Goal: Book appointment/travel/reservation

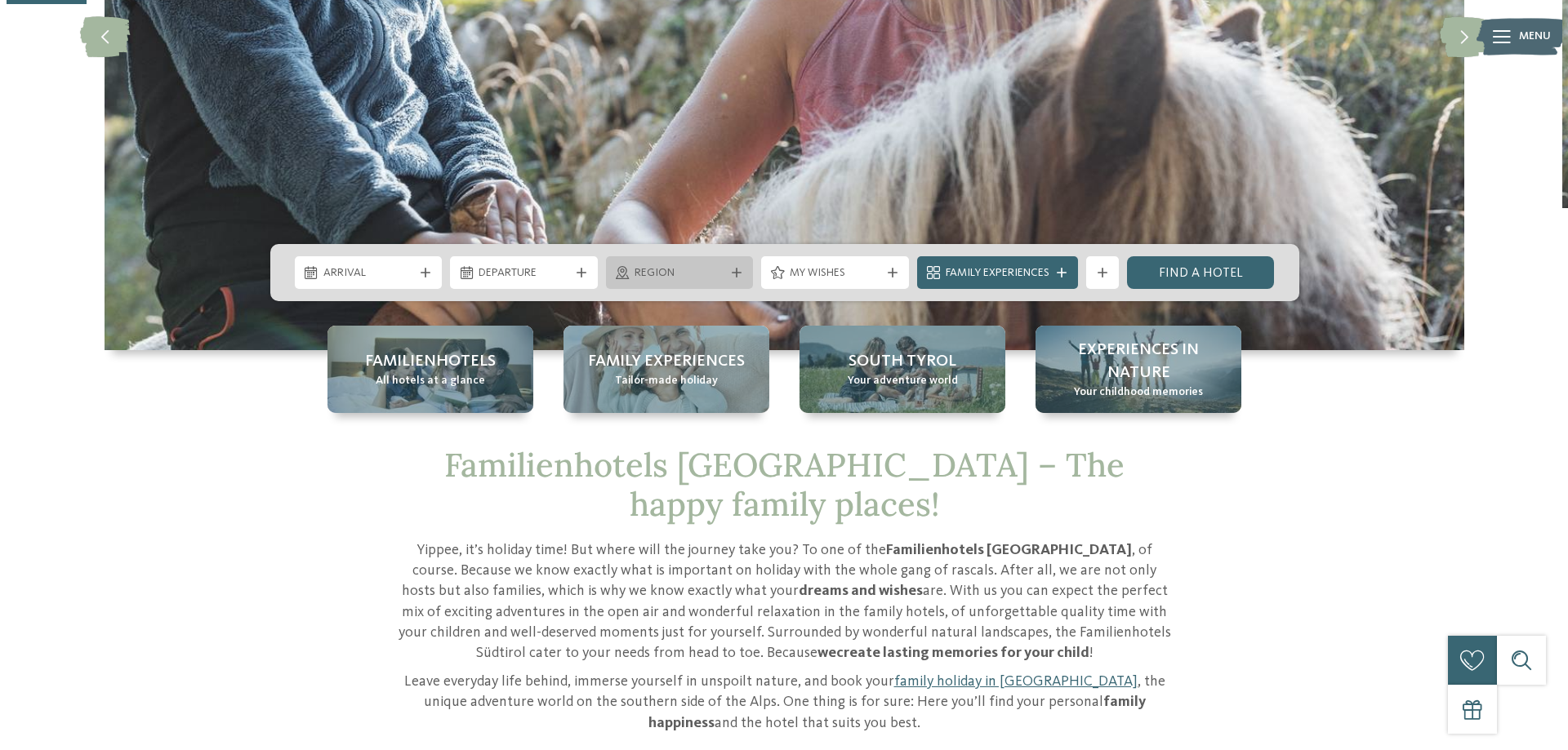
scroll to position [359, 0]
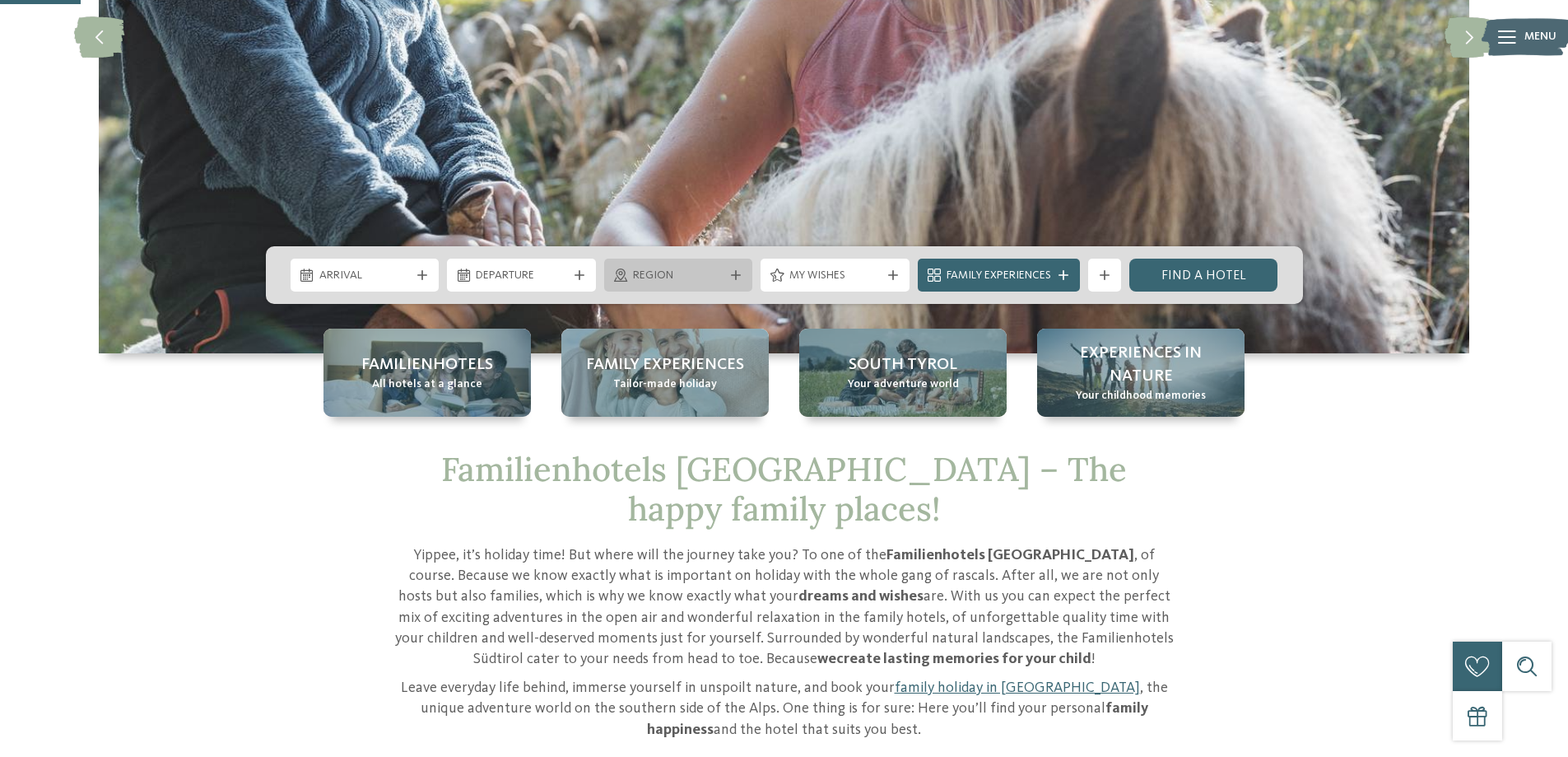
click at [713, 270] on span "Region" at bounding box center [678, 276] width 91 height 17
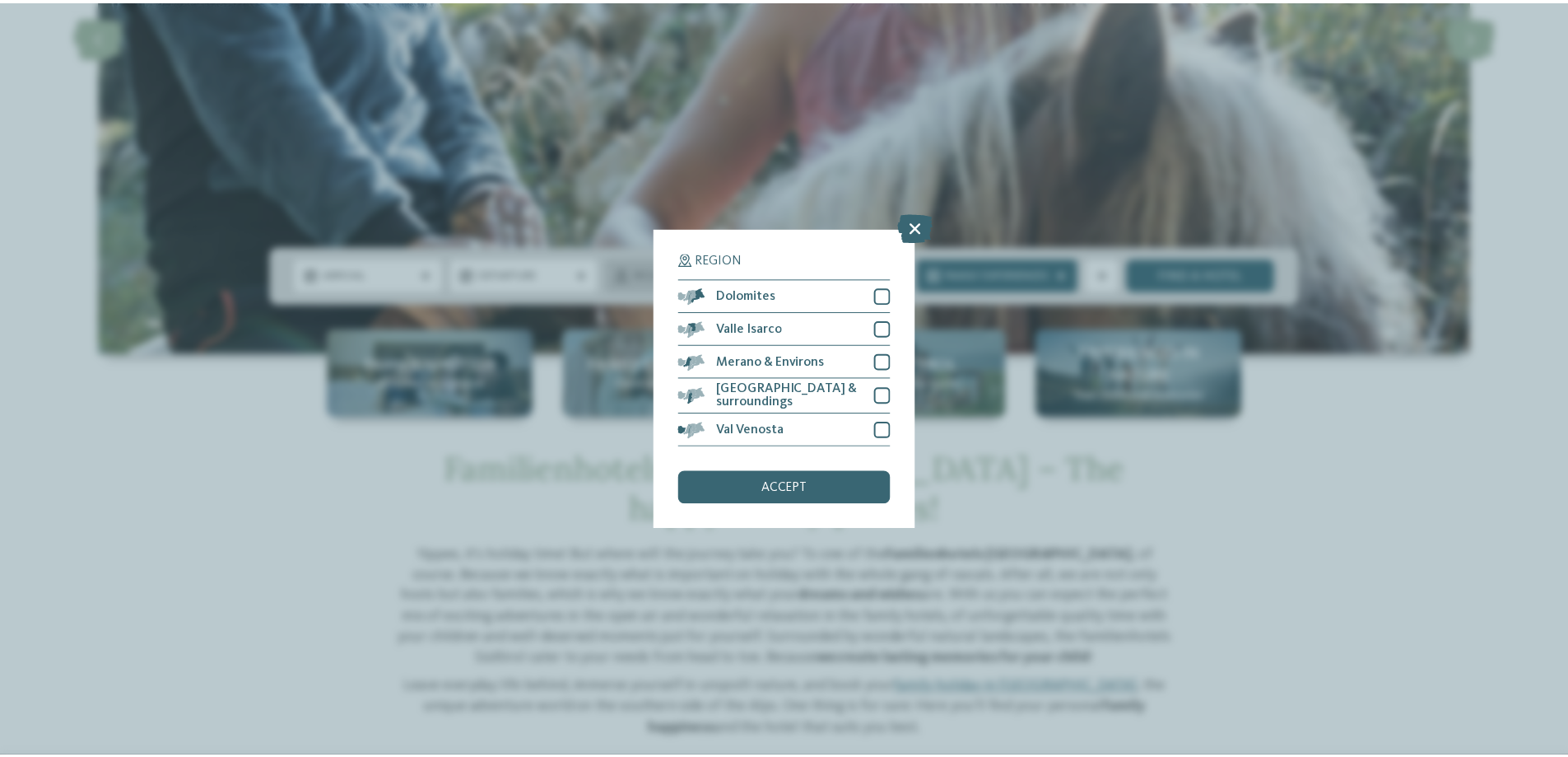
scroll to position [0, 0]
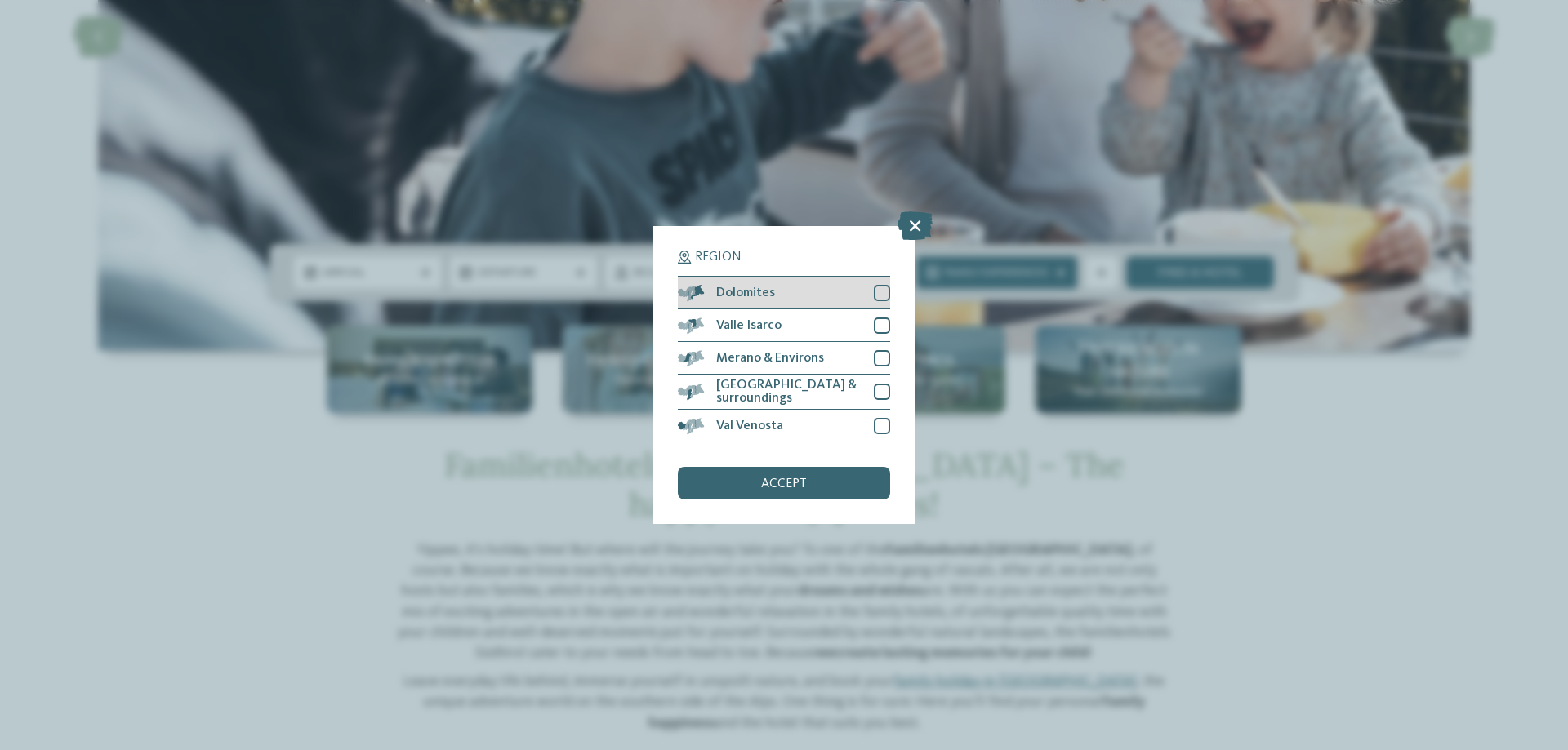
click at [874, 288] on div at bounding box center [882, 293] width 17 height 17
click at [760, 486] on div "accept" at bounding box center [784, 483] width 212 height 33
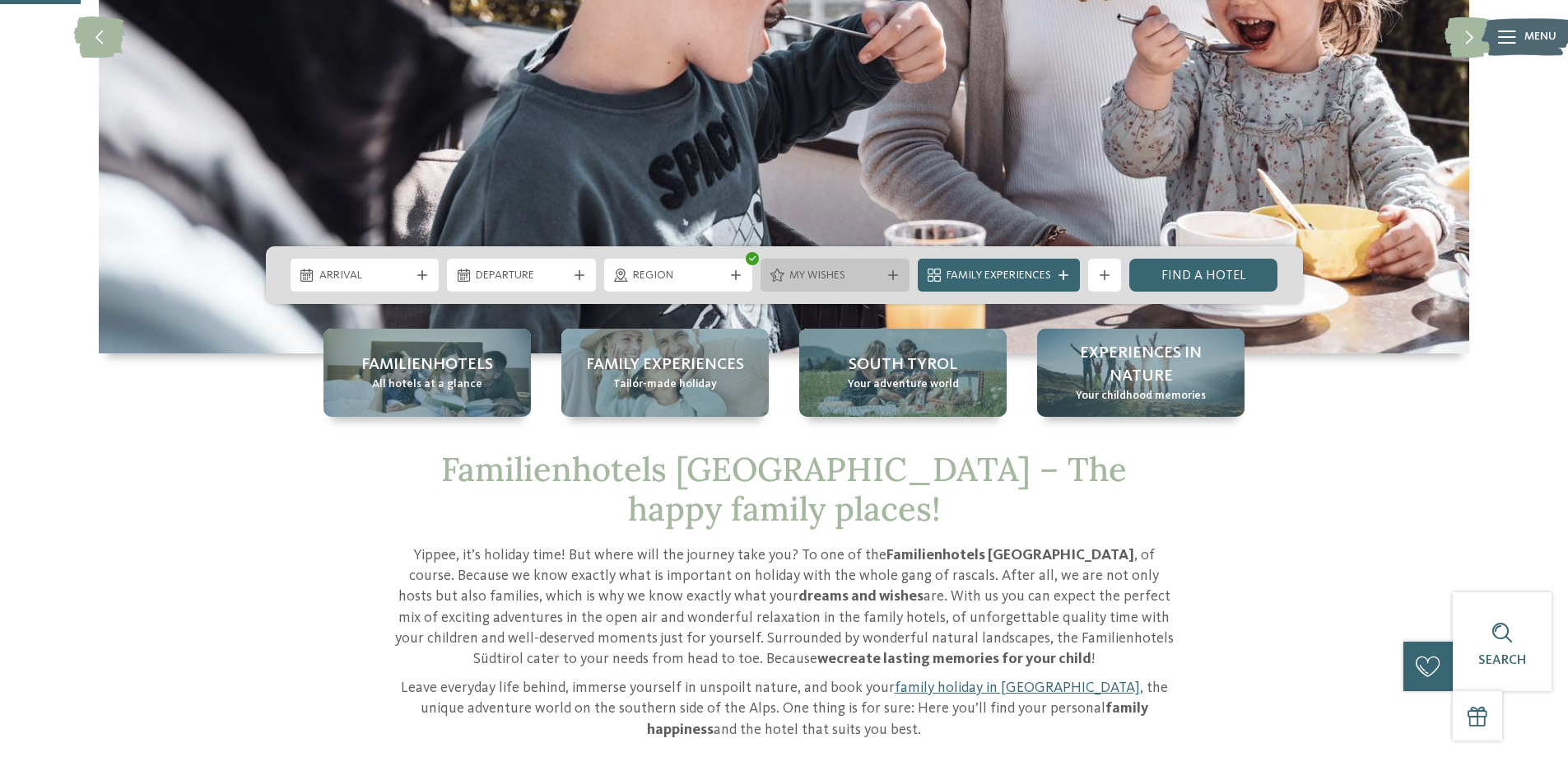
click at [895, 276] on icon at bounding box center [893, 275] width 10 height 10
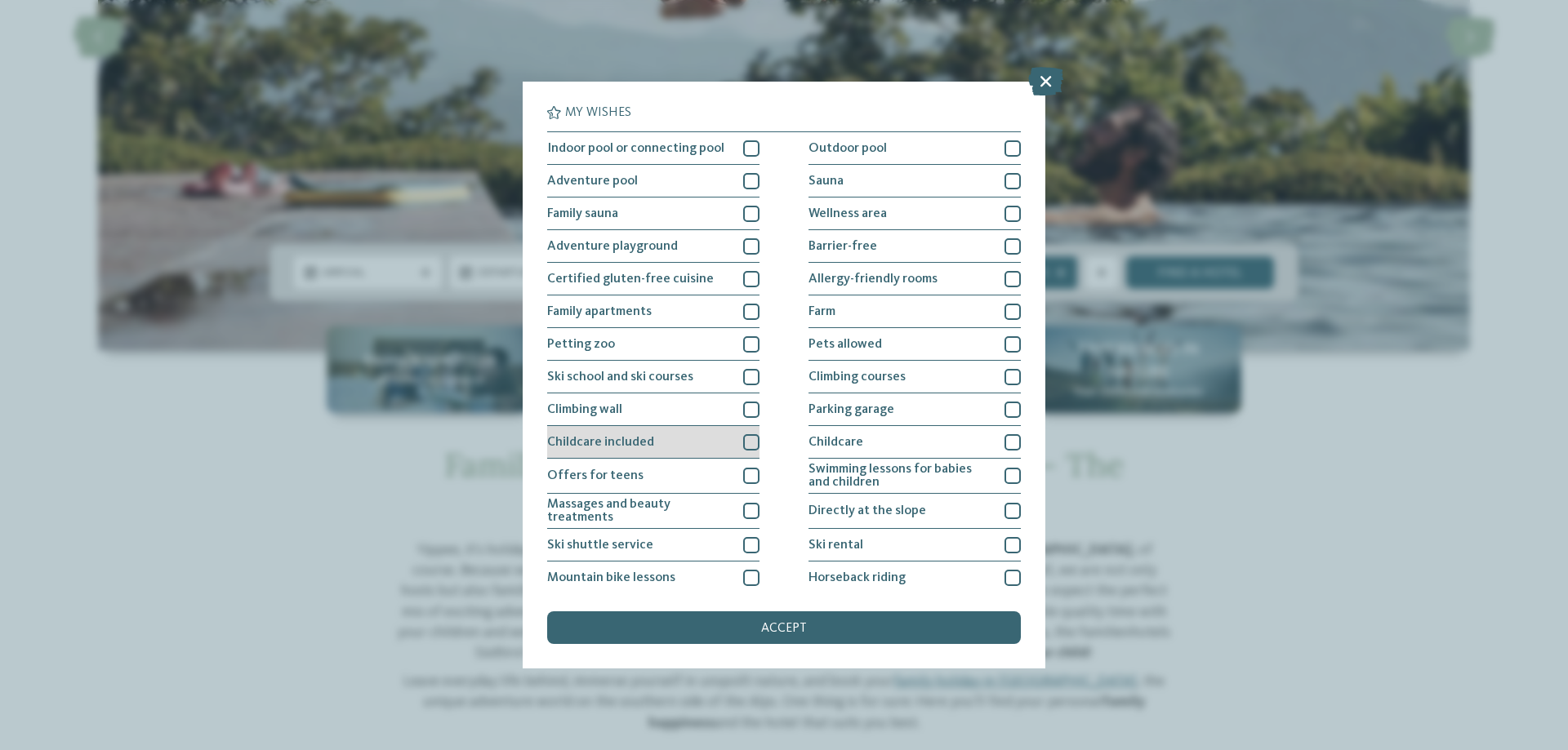
click at [744, 437] on div at bounding box center [751, 443] width 17 height 17
click at [1005, 437] on div at bounding box center [1013, 443] width 17 height 17
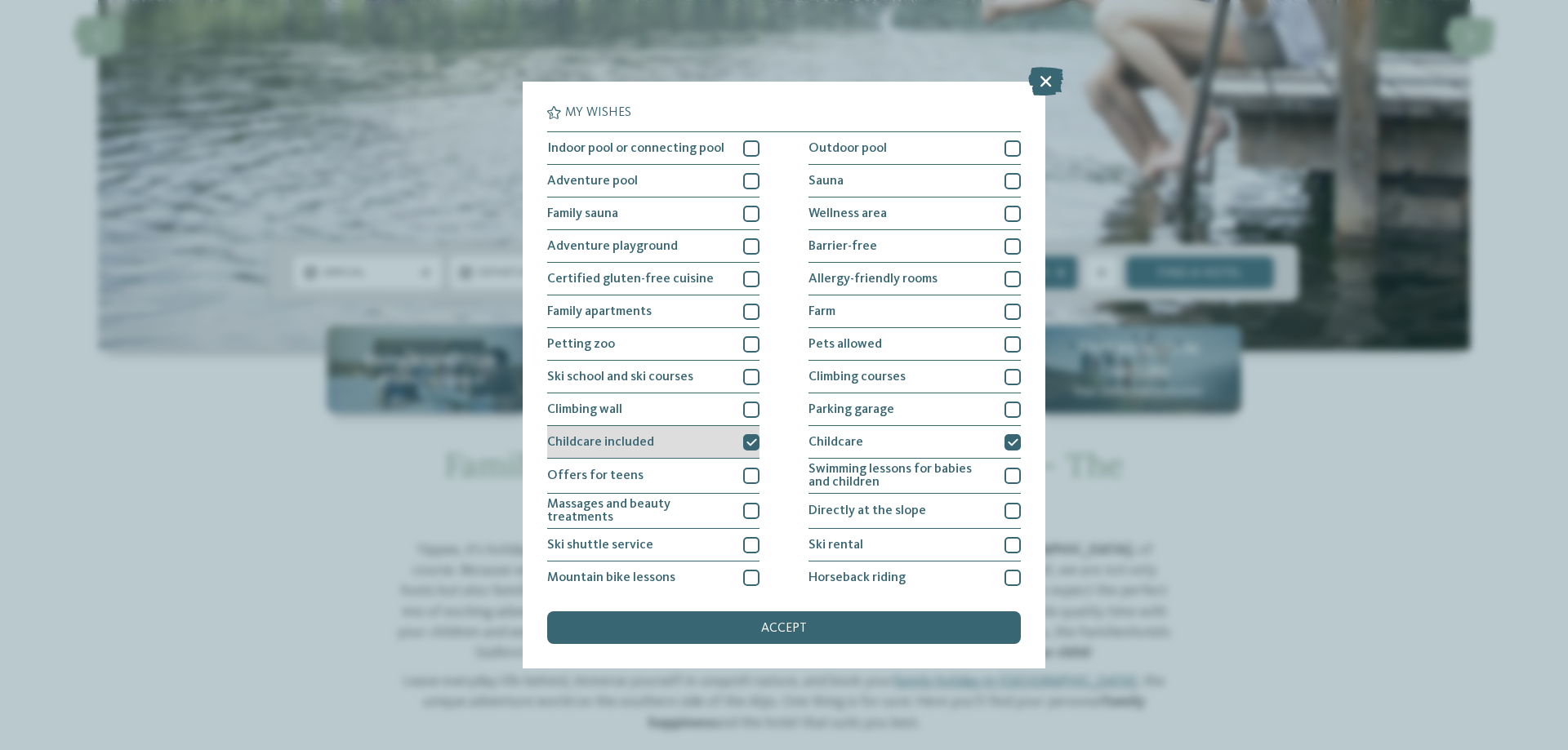
click at [746, 438] on icon at bounding box center [750, 442] width 10 height 10
click at [681, 620] on div "accept" at bounding box center [784, 627] width 474 height 33
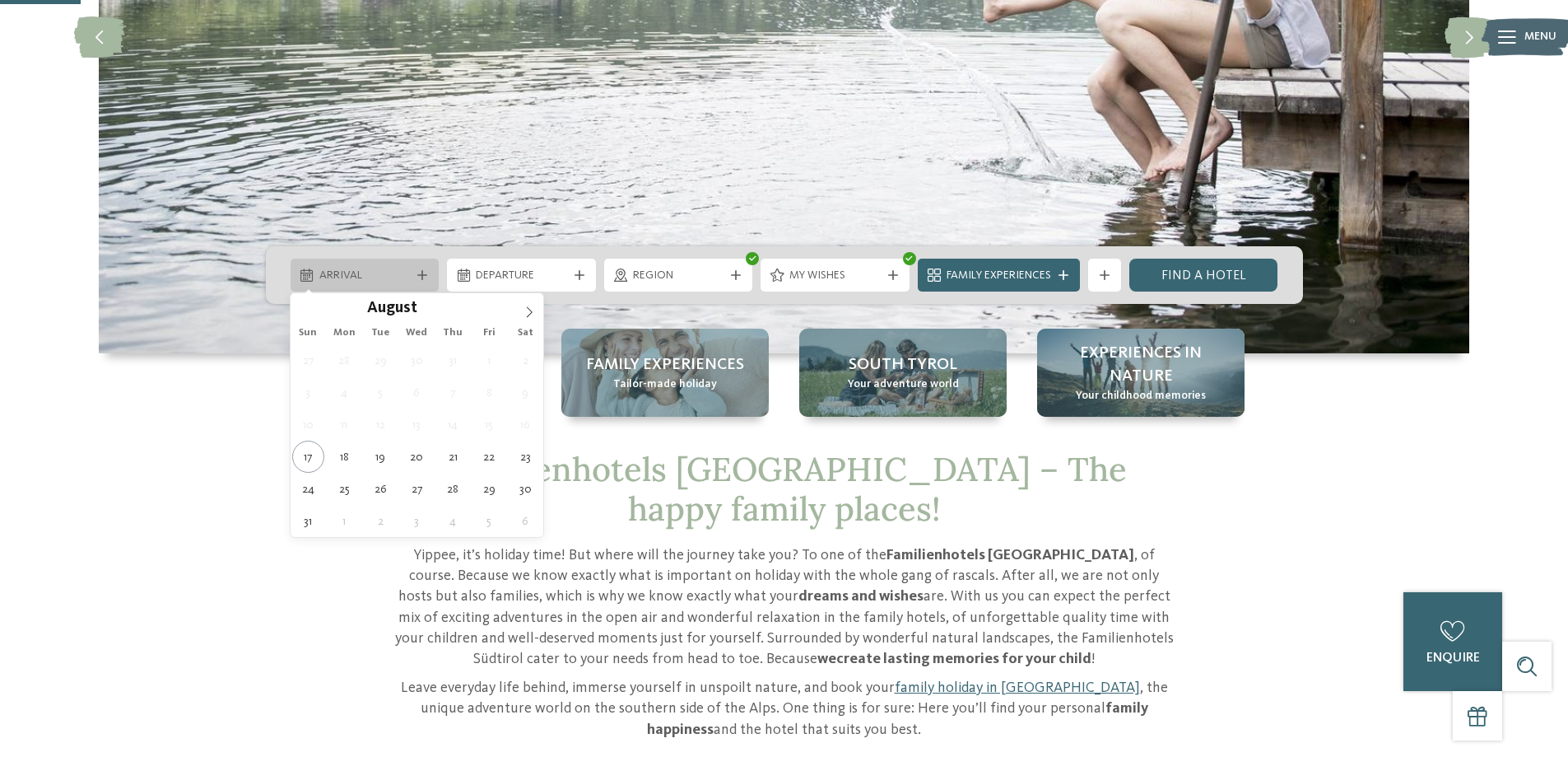
click at [418, 270] on div "Arrival" at bounding box center [365, 274] width 149 height 33
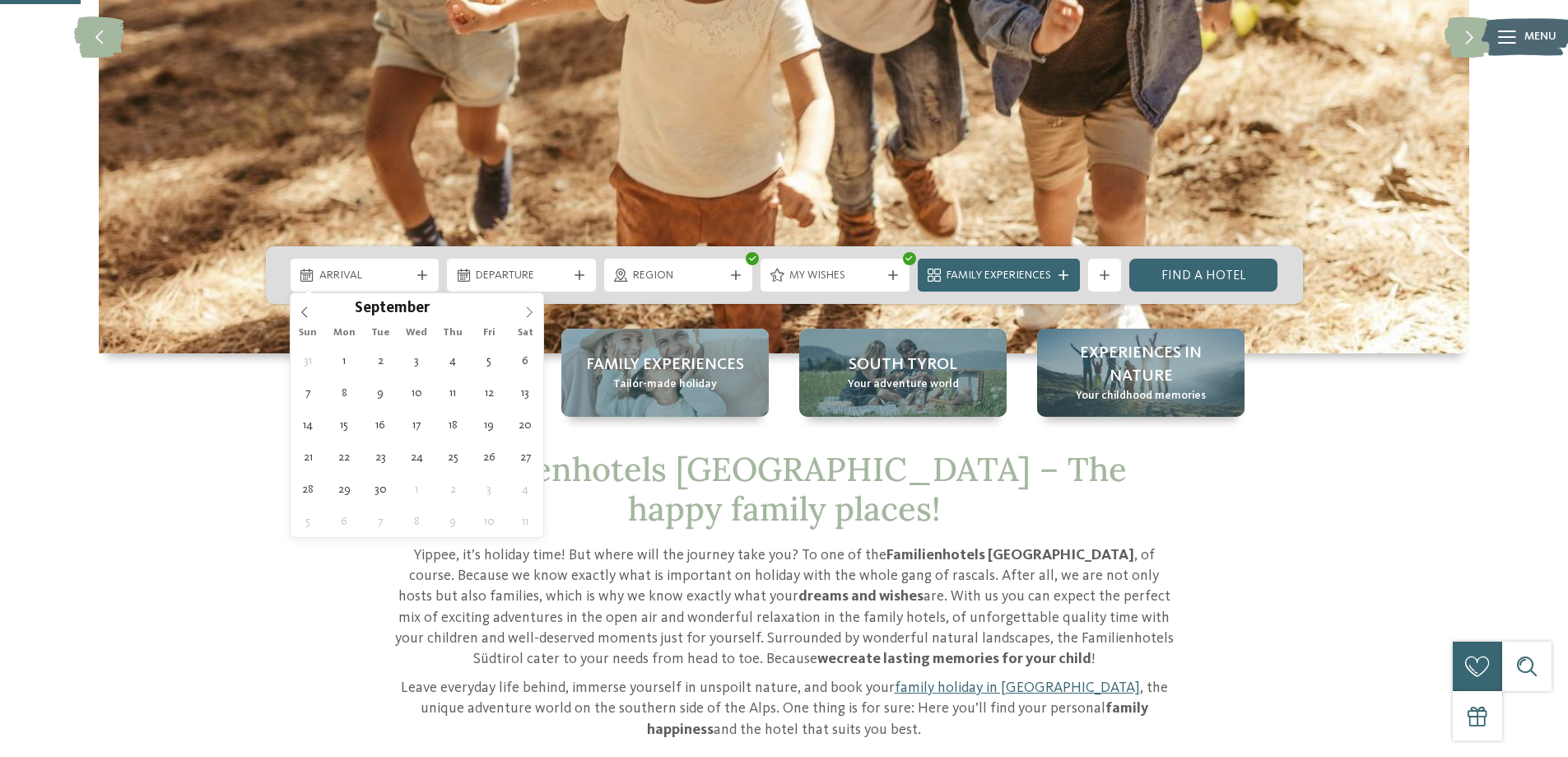
click at [516, 304] on span at bounding box center [530, 307] width 28 height 28
type input "****"
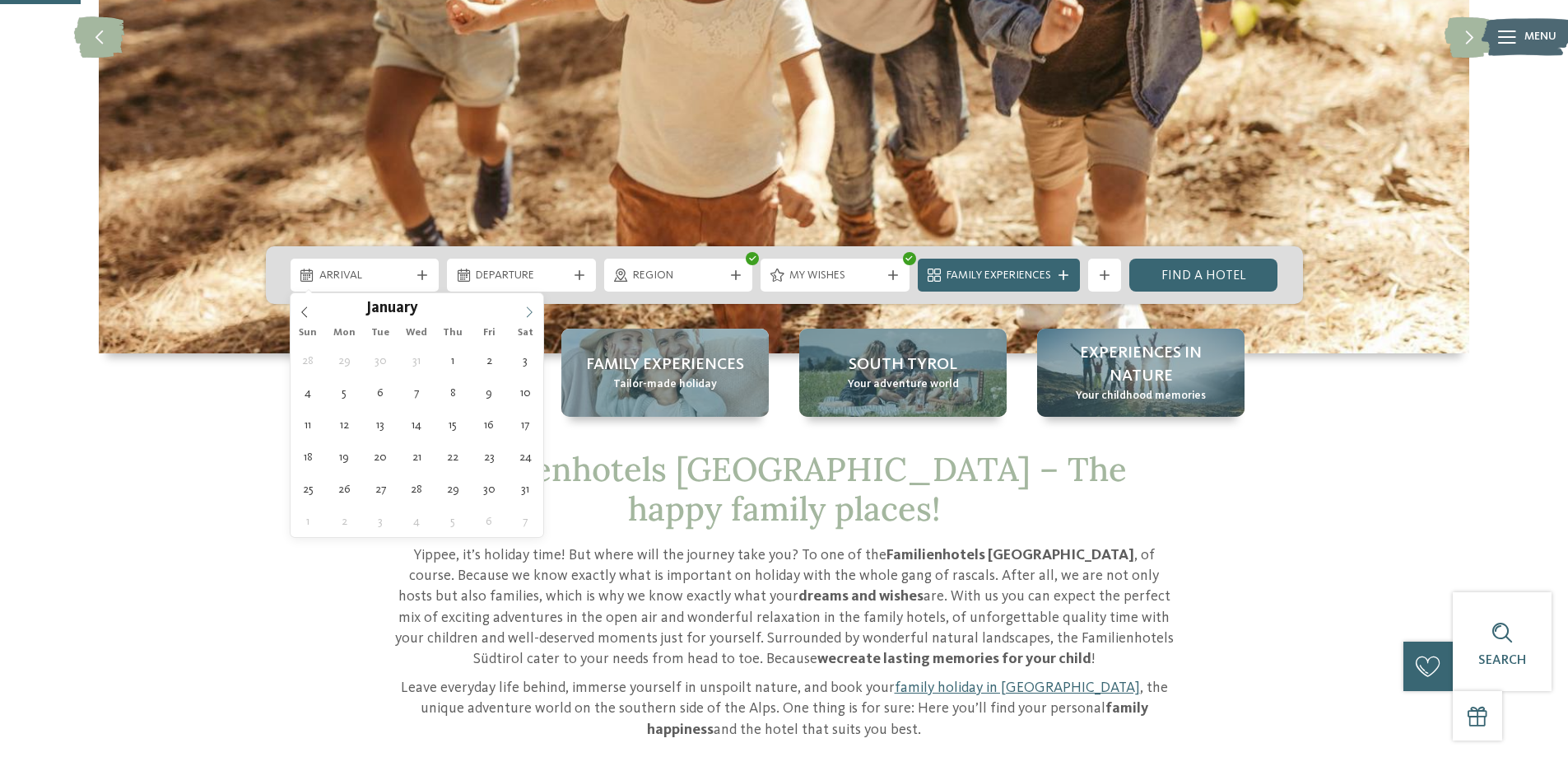
click at [516, 304] on span at bounding box center [530, 307] width 28 height 28
click at [517, 303] on span at bounding box center [530, 307] width 28 height 28
type div "[DATE]"
type input "****"
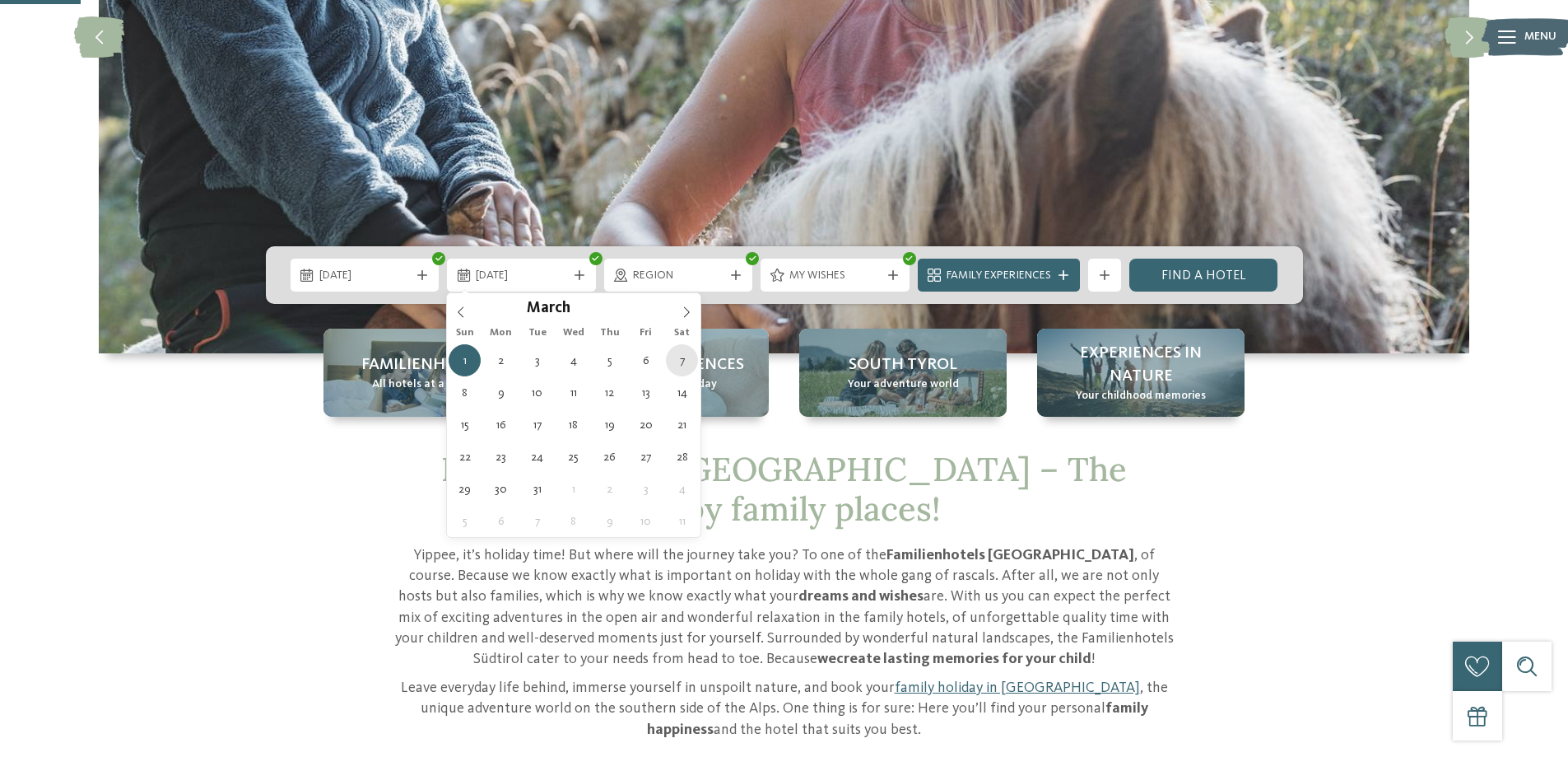
type div "[DATE]"
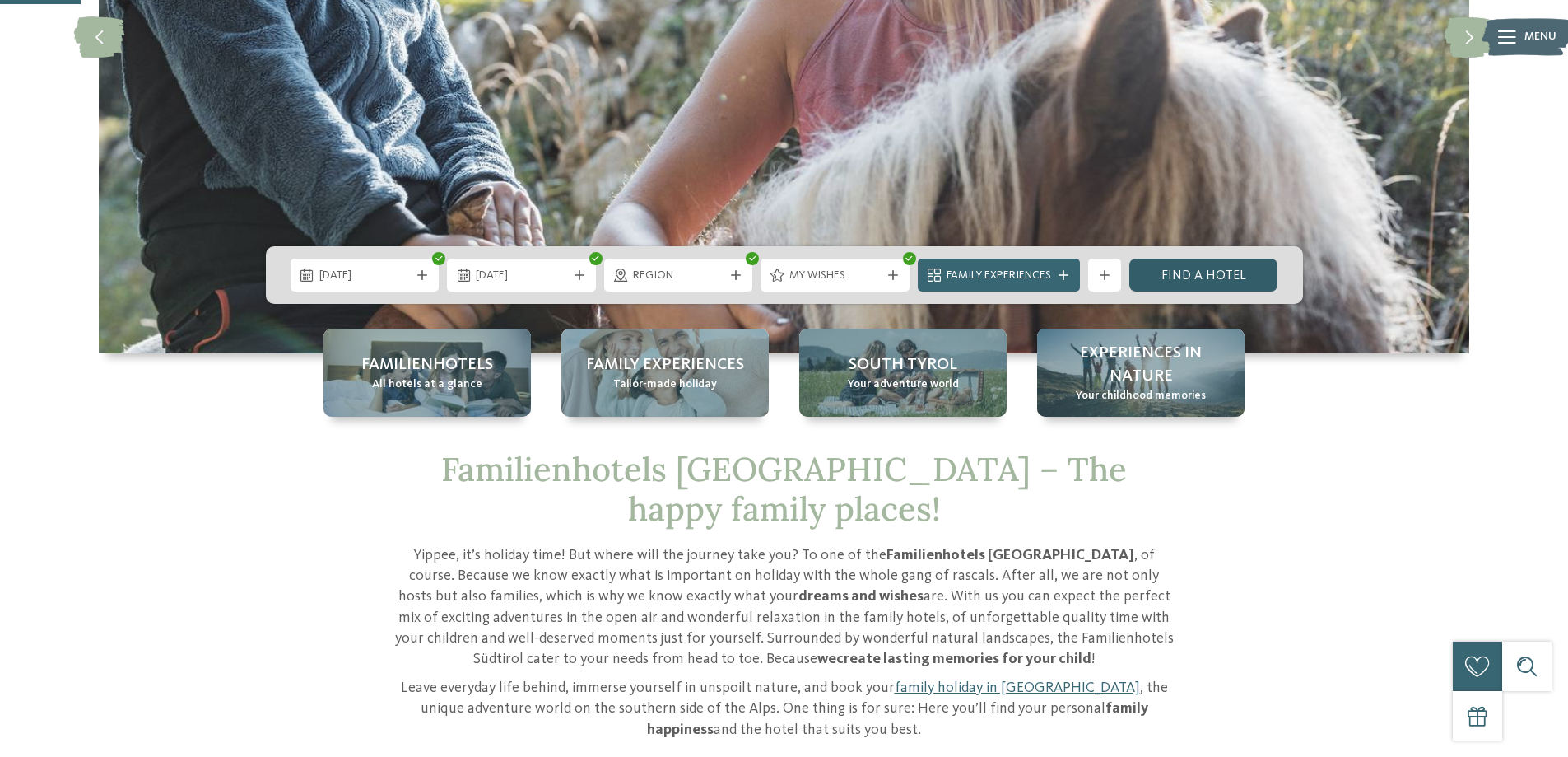
click at [1212, 284] on link "Find a hotel" at bounding box center [1204, 274] width 149 height 33
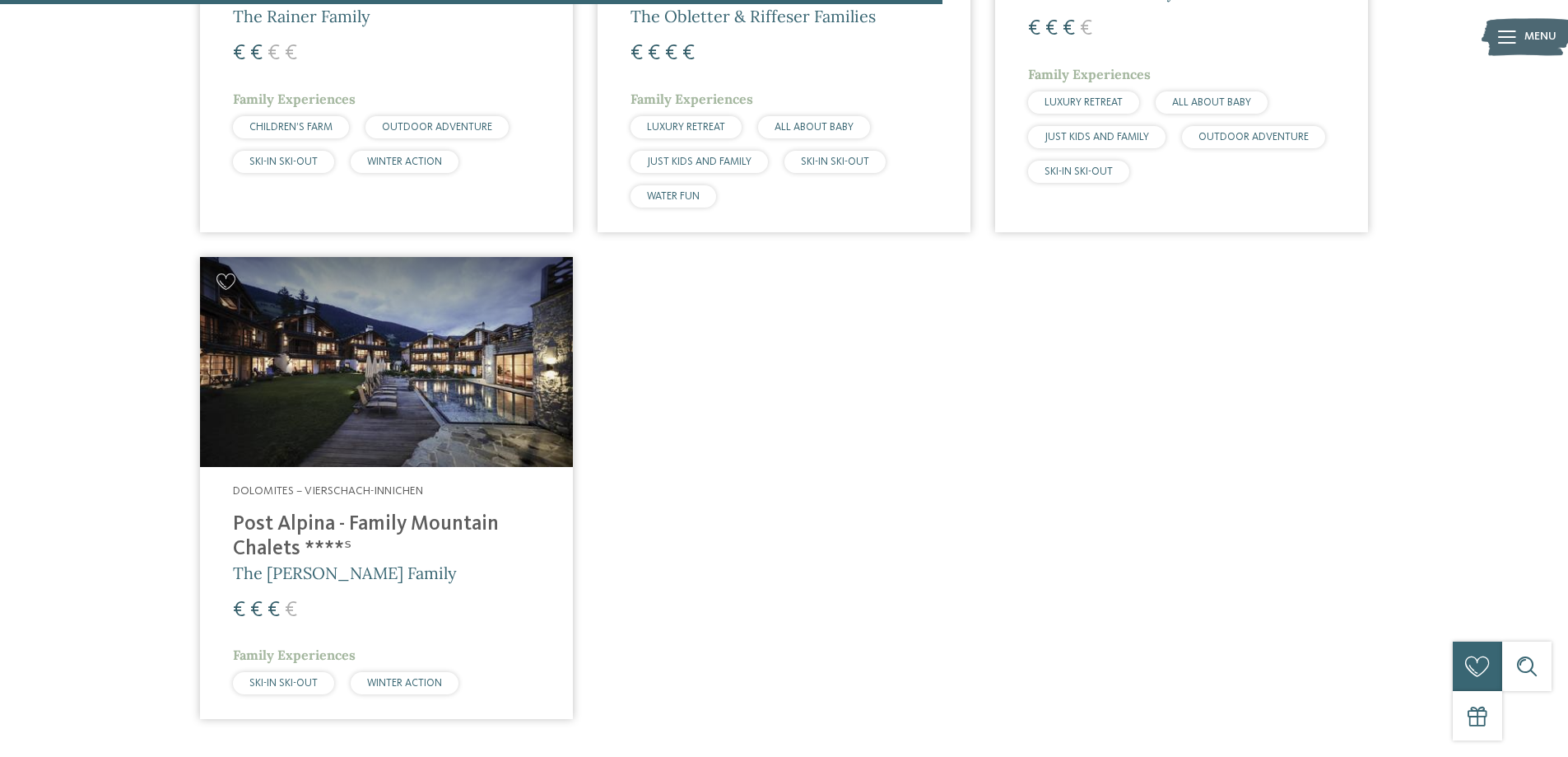
scroll to position [1588, 0]
